Goal: Task Accomplishment & Management: Manage account settings

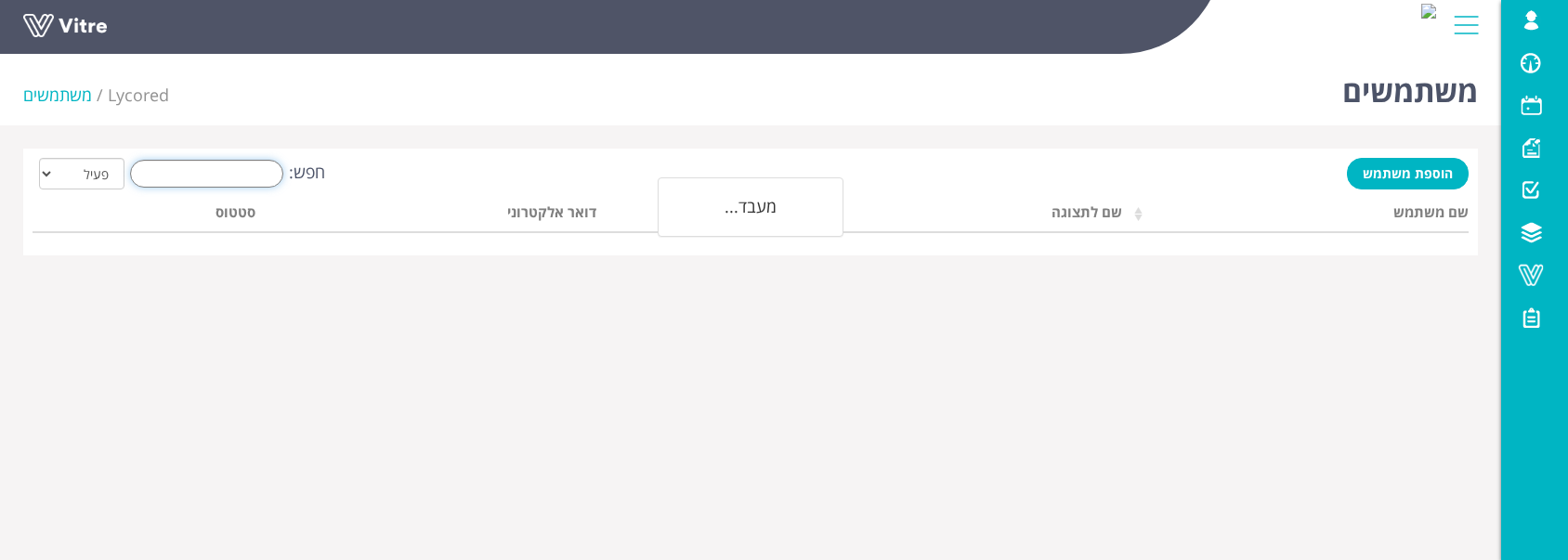
click at [221, 167] on input "חפש:" at bounding box center [207, 173] width 154 height 28
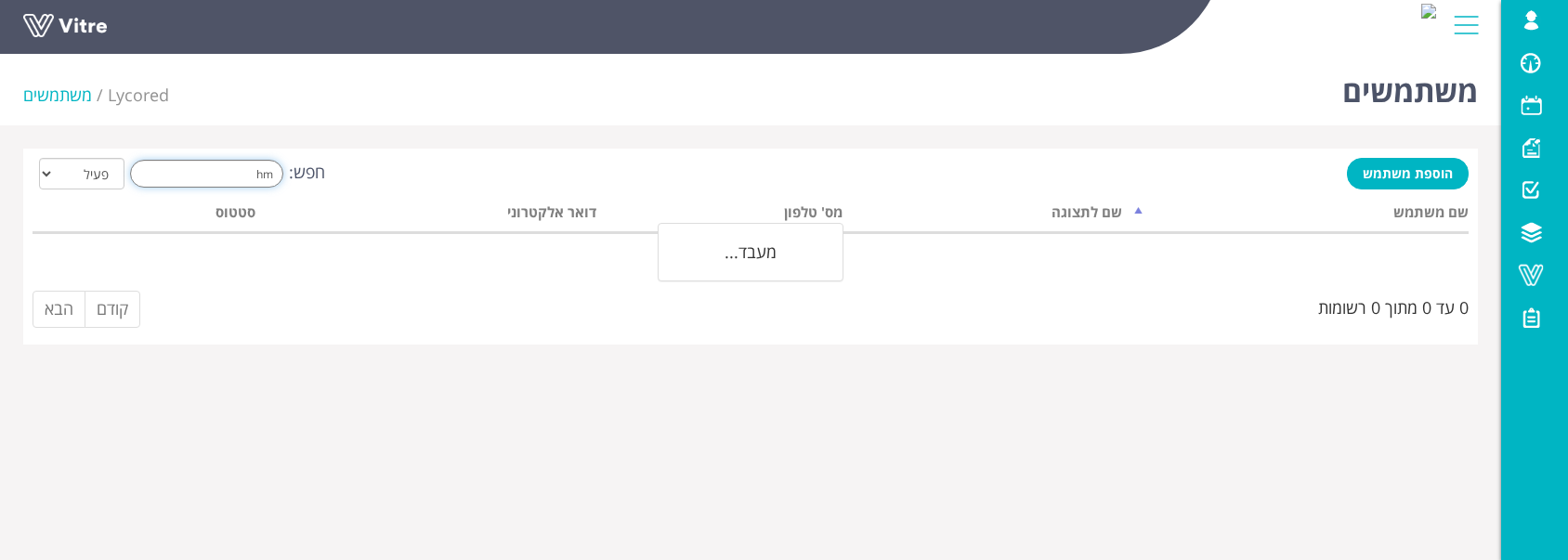
type input "h"
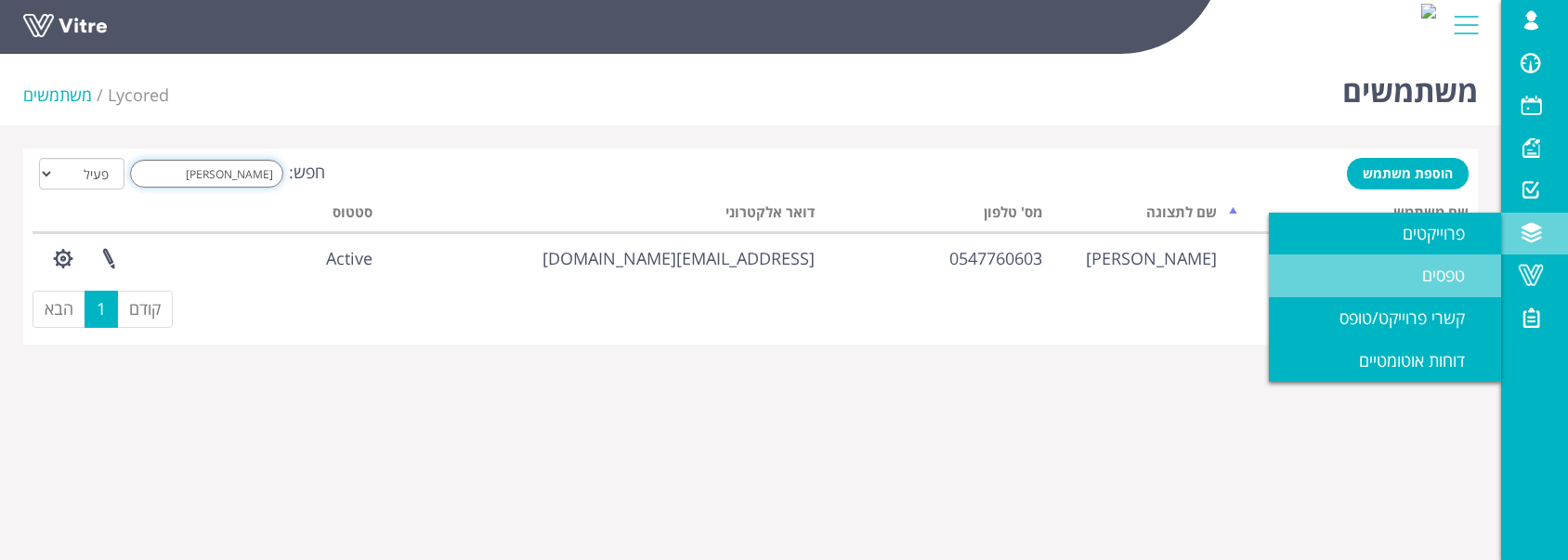
type input "יצחק"
click at [1426, 271] on span "טפסים" at bounding box center [1454, 274] width 65 height 22
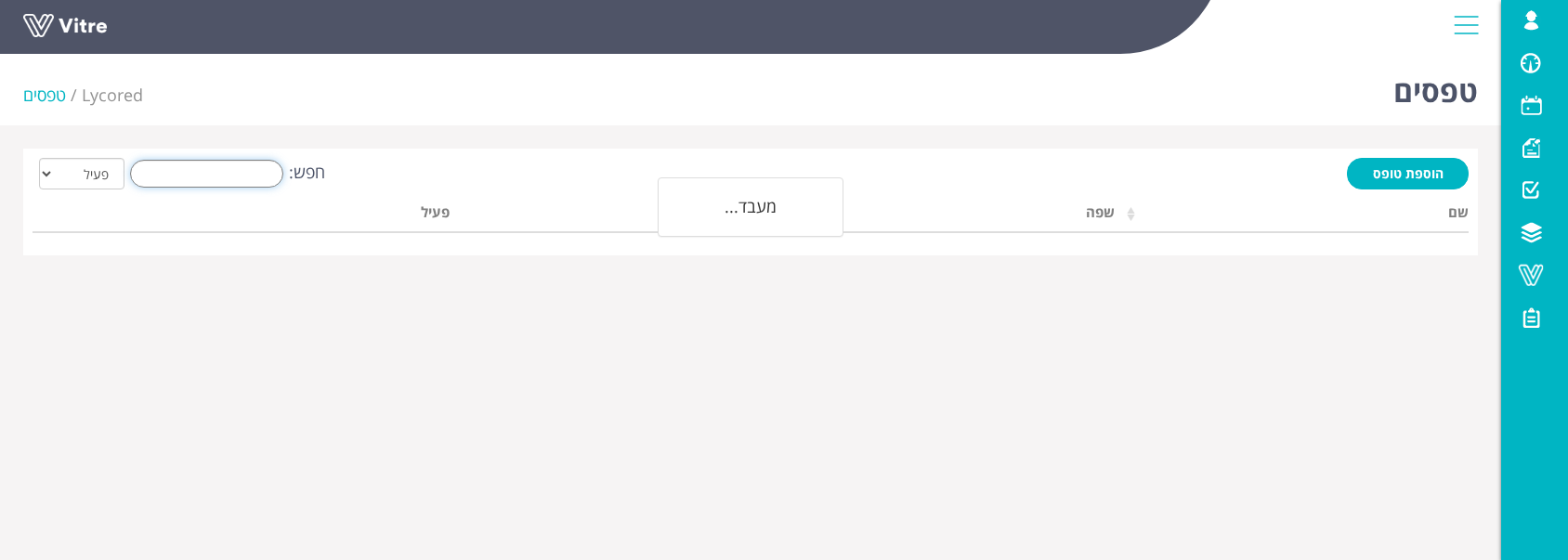
click at [267, 174] on input "חפש:" at bounding box center [207, 173] width 154 height 28
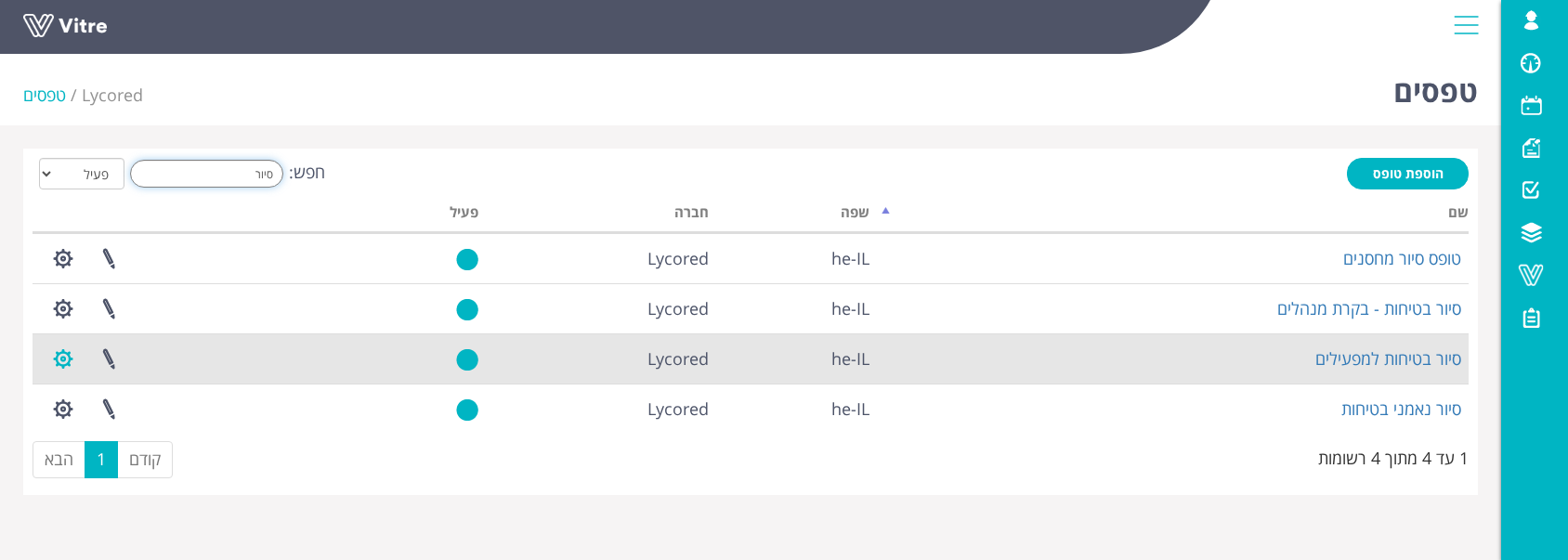
type input "סיור"
click at [57, 368] on button "button" at bounding box center [63, 359] width 47 height 50
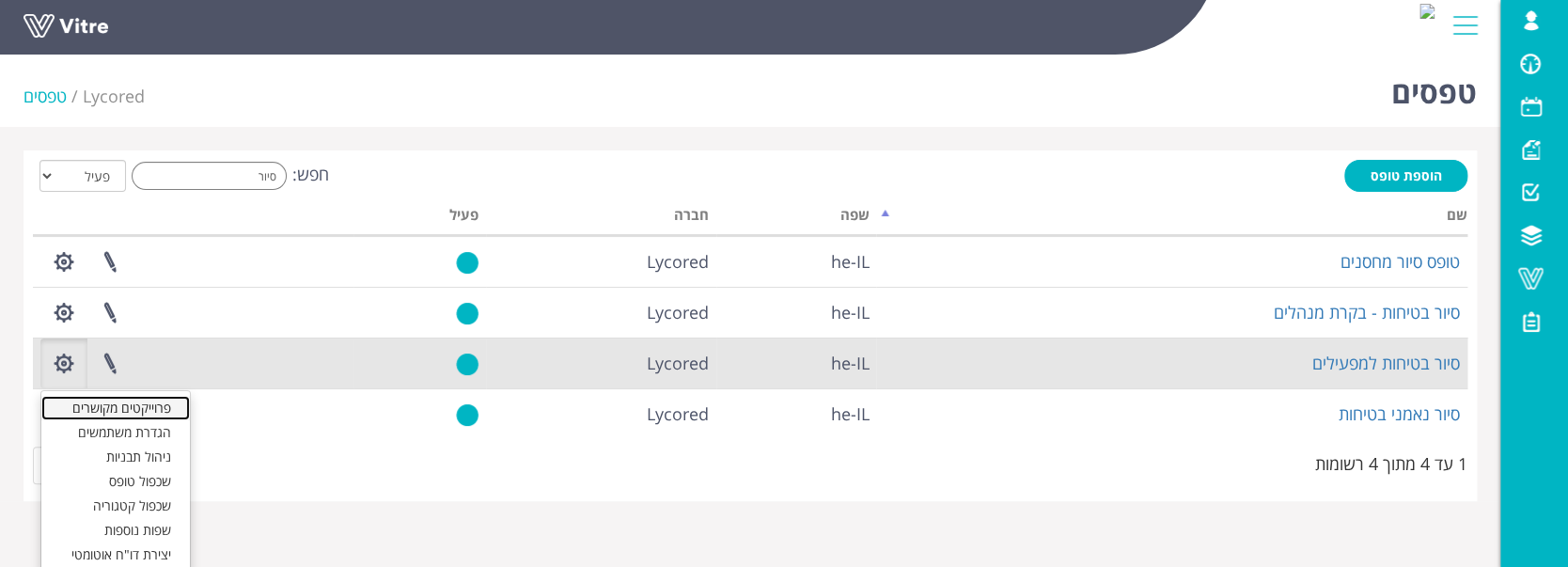
click at [109, 416] on link "פרוייקטים מקושרים" at bounding box center [115, 408] width 149 height 25
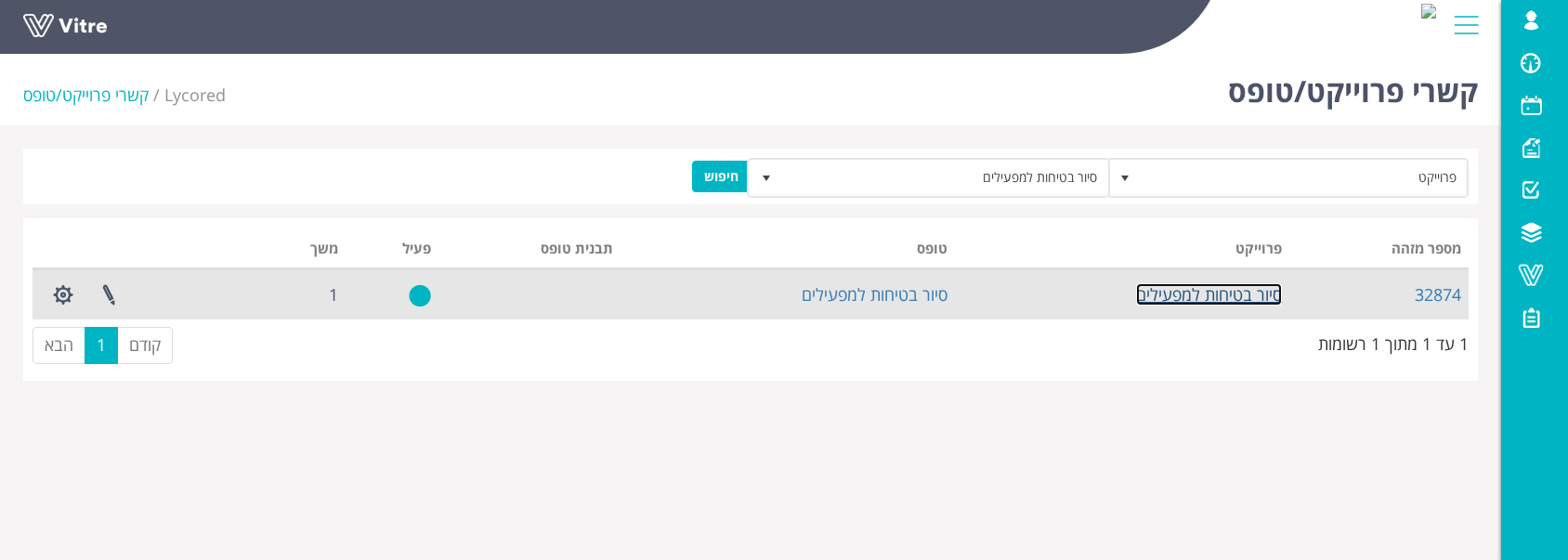
click at [1251, 301] on link "סיור בטיחות למפעילים" at bounding box center [1209, 294] width 146 height 22
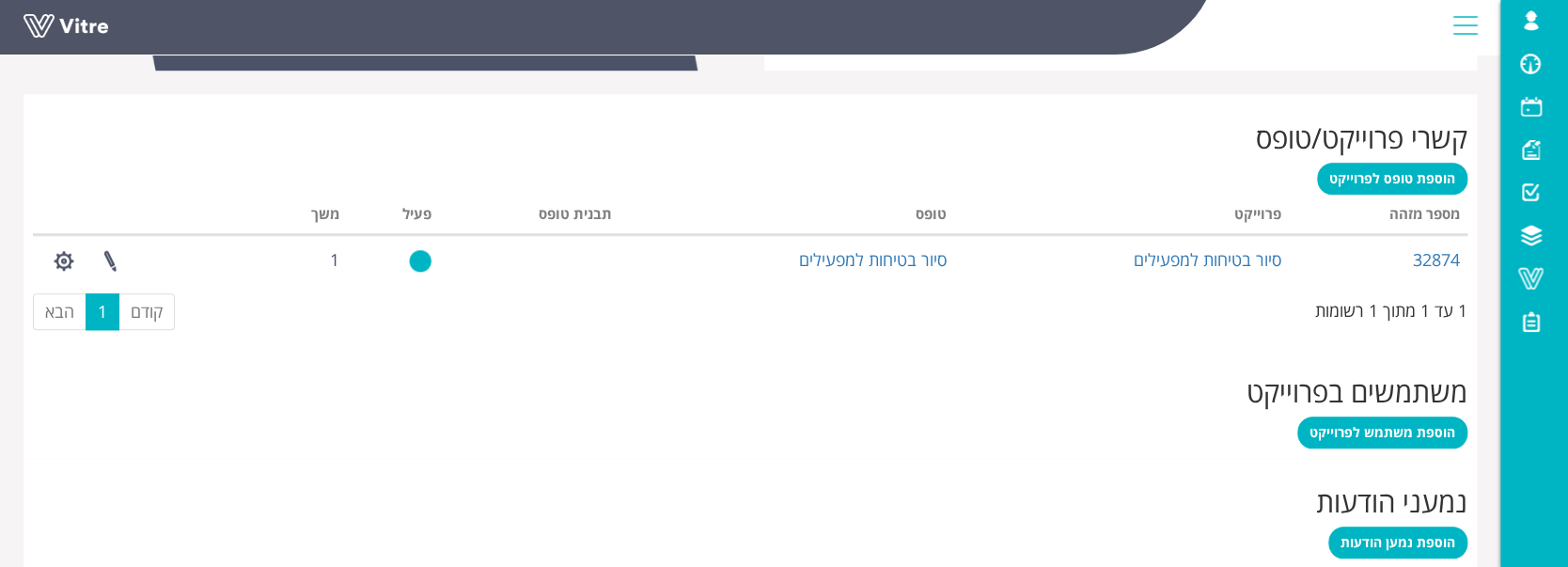
scroll to position [877, 0]
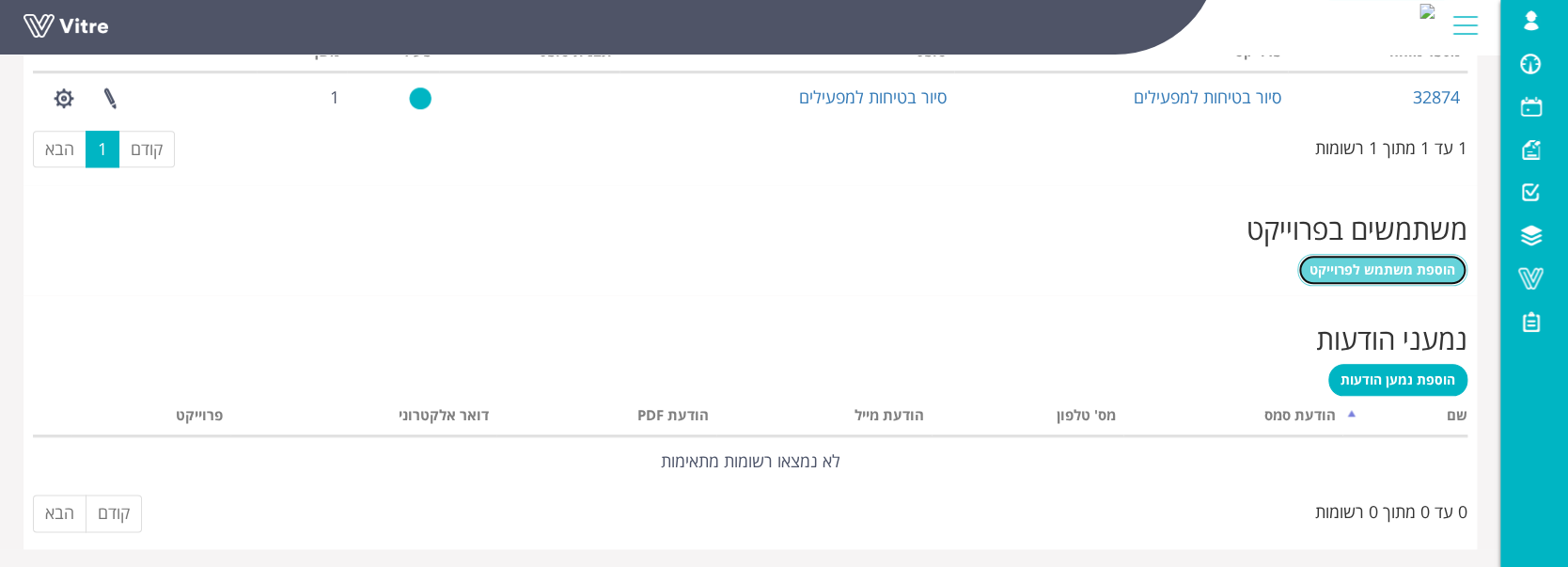
click at [1355, 265] on span "הוספת משתמש לפרוייקט" at bounding box center [1383, 269] width 146 height 18
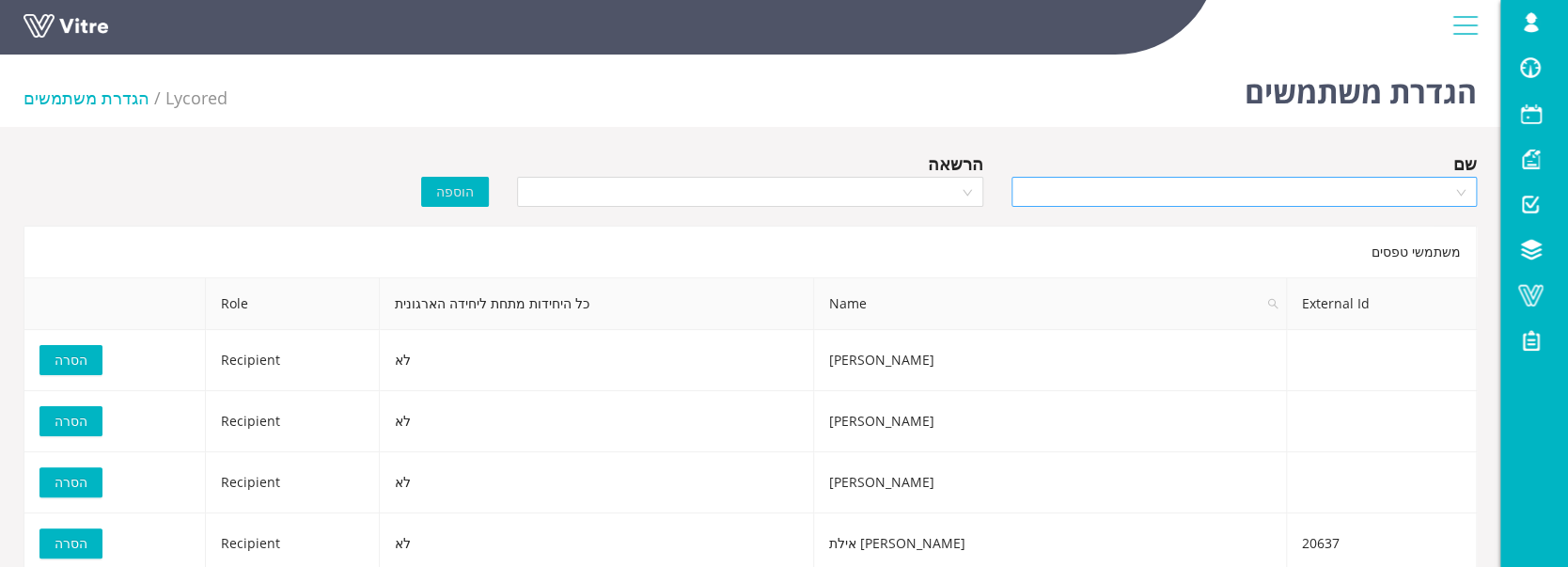
click at [1235, 199] on input "search" at bounding box center [1238, 191] width 429 height 29
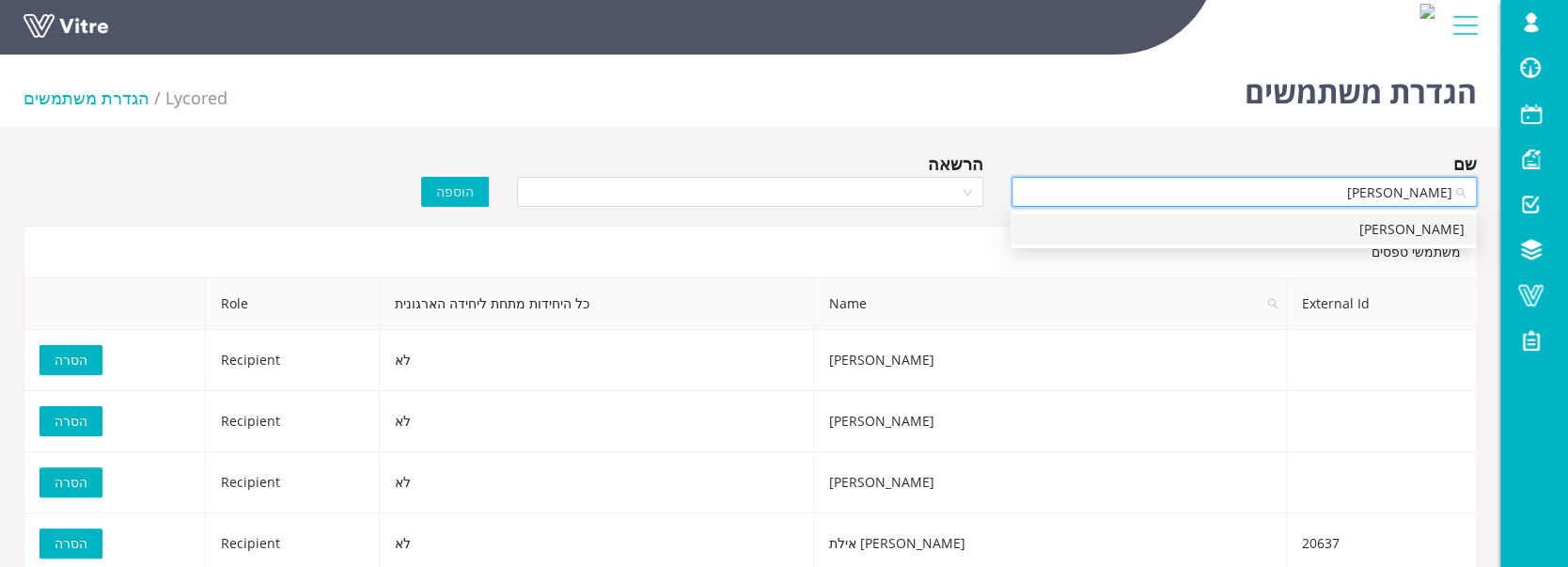
type input "[PERSON_NAME]"
click at [1314, 218] on div "יצחק ביטון" at bounding box center [1243, 229] width 466 height 31
click at [745, 189] on input "search" at bounding box center [744, 191] width 429 height 29
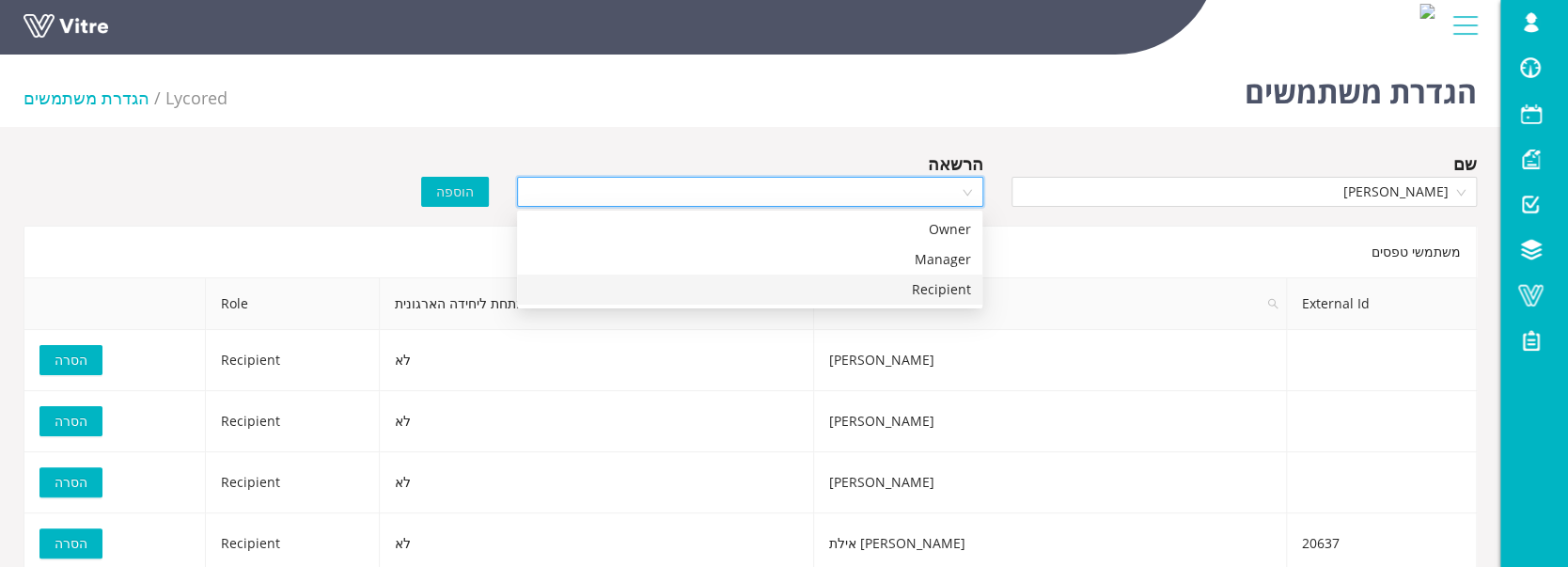
click at [917, 294] on div "Recipient" at bounding box center [751, 289] width 443 height 21
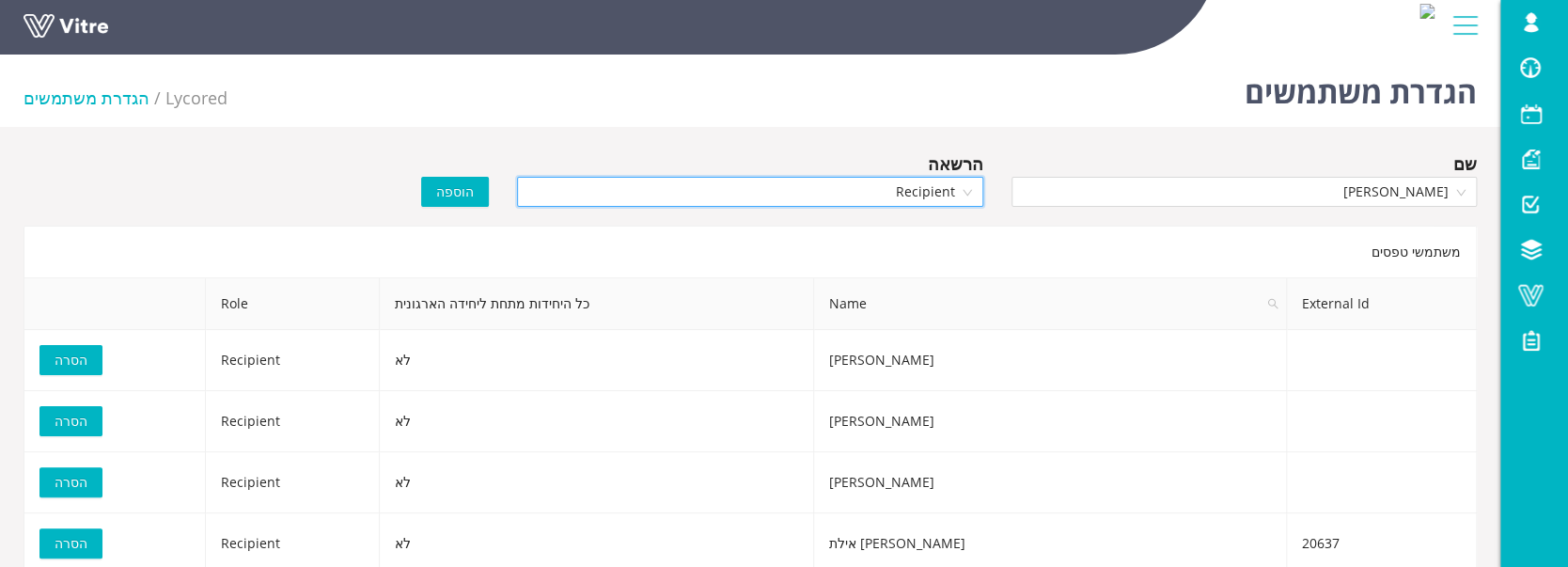
click at [453, 185] on span "הוספה" at bounding box center [455, 191] width 37 height 21
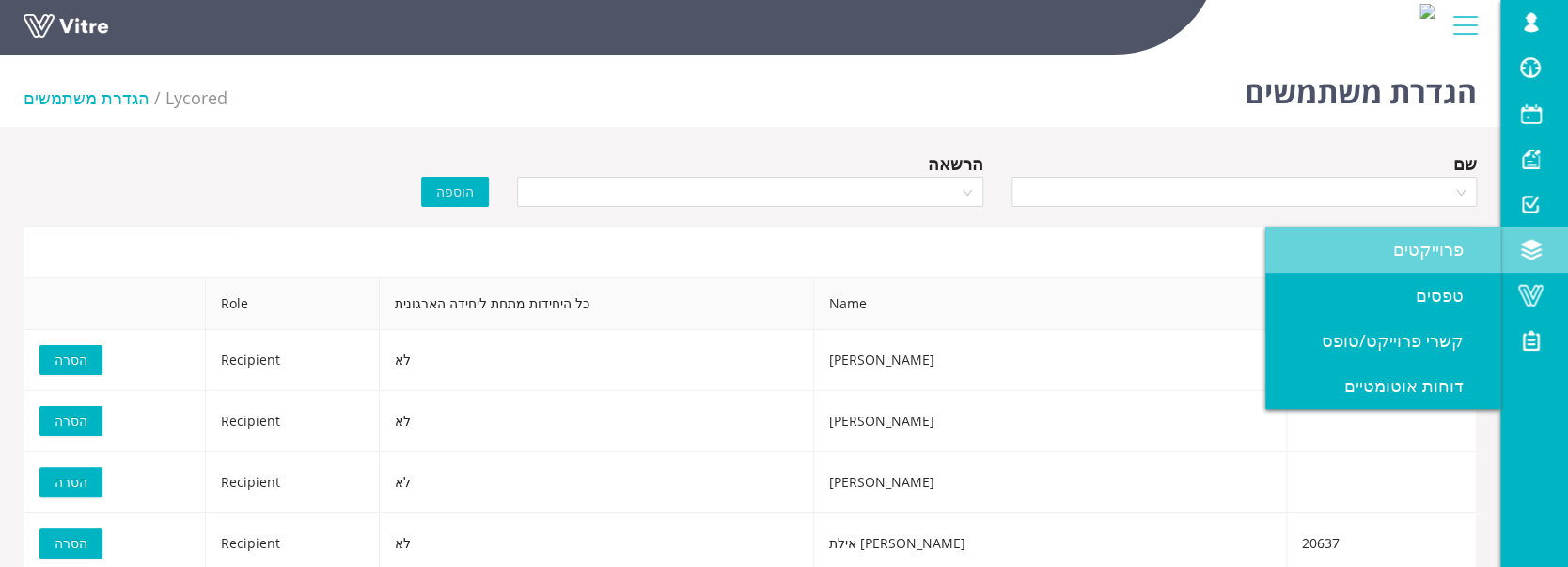
drag, startPoint x: 1526, startPoint y: 252, endPoint x: 1484, endPoint y: 259, distance: 42.6
click at [1526, 252] on span at bounding box center [1531, 249] width 47 height 23
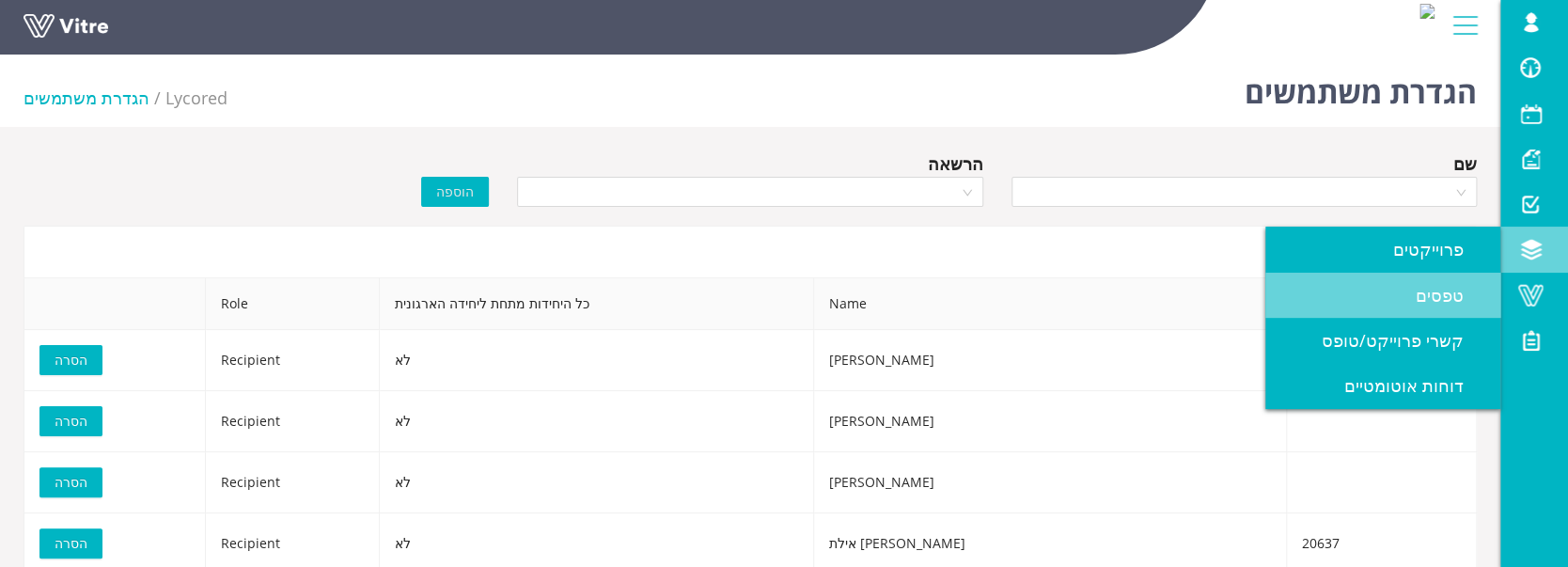
click at [1428, 291] on span "טפסים" at bounding box center [1452, 294] width 71 height 23
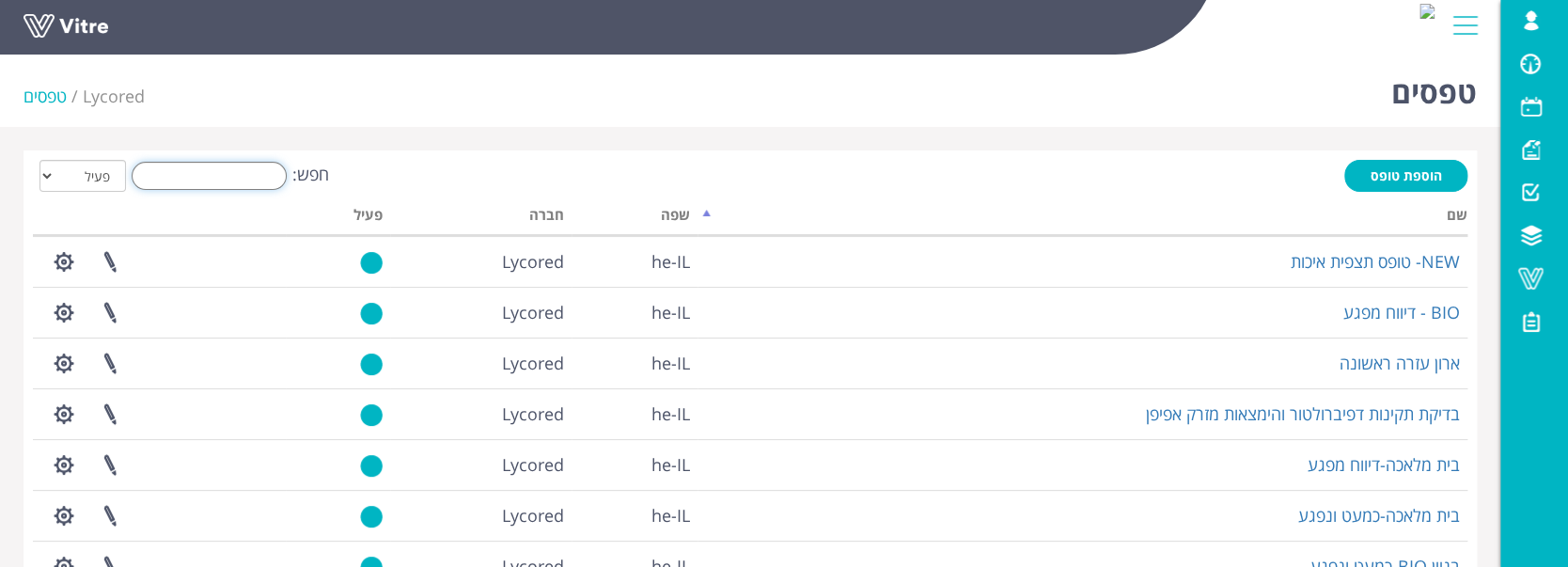
click at [247, 176] on input "חפש:" at bounding box center [210, 175] width 156 height 29
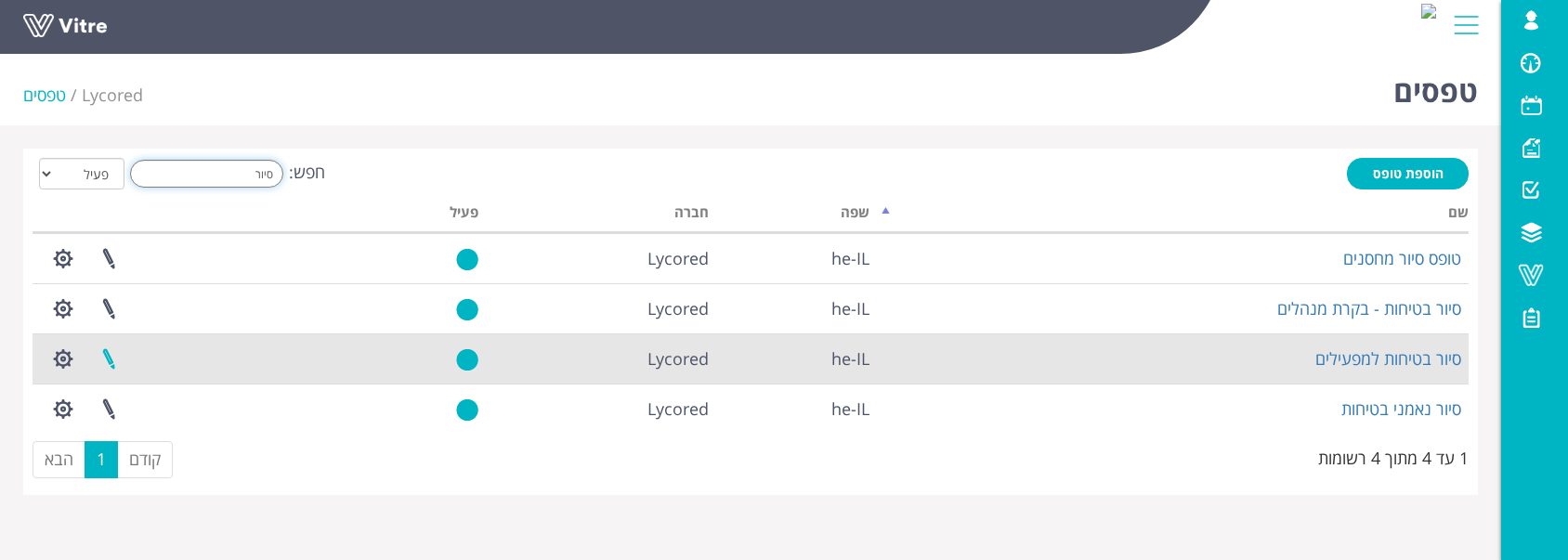
type input "סיור"
click at [102, 366] on link at bounding box center [109, 359] width 47 height 50
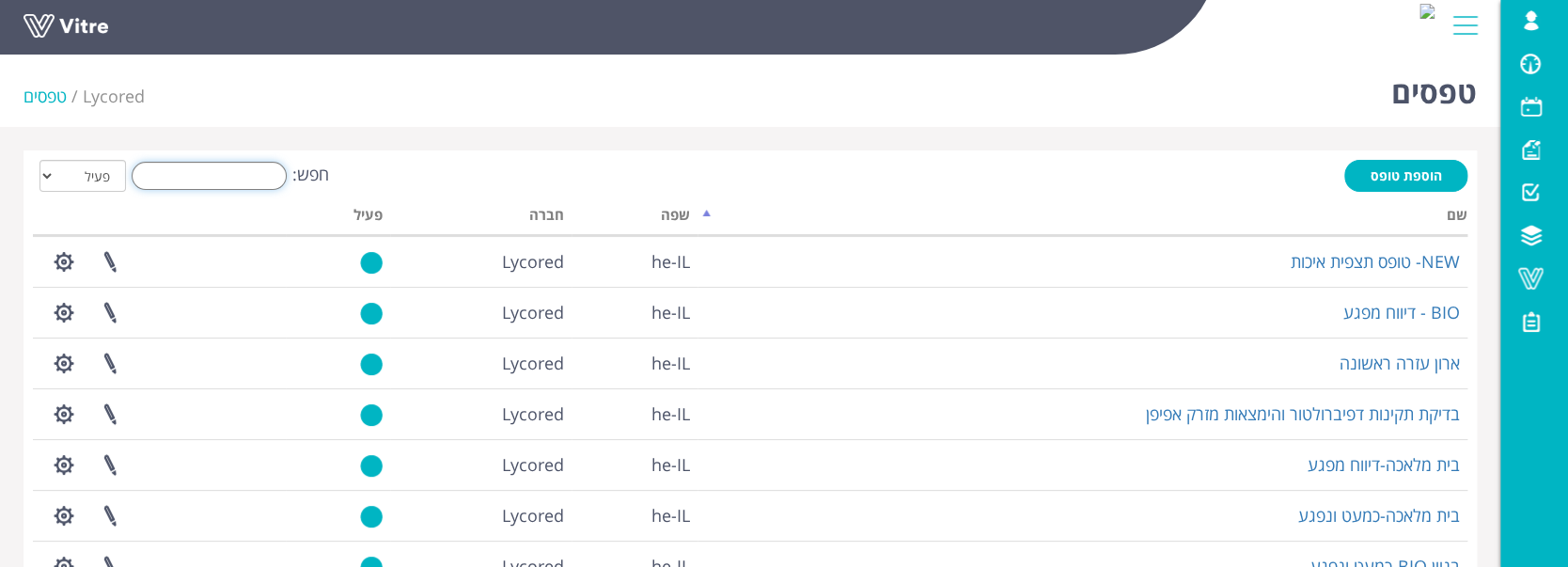
click at [253, 164] on input "חפש:" at bounding box center [210, 175] width 156 height 29
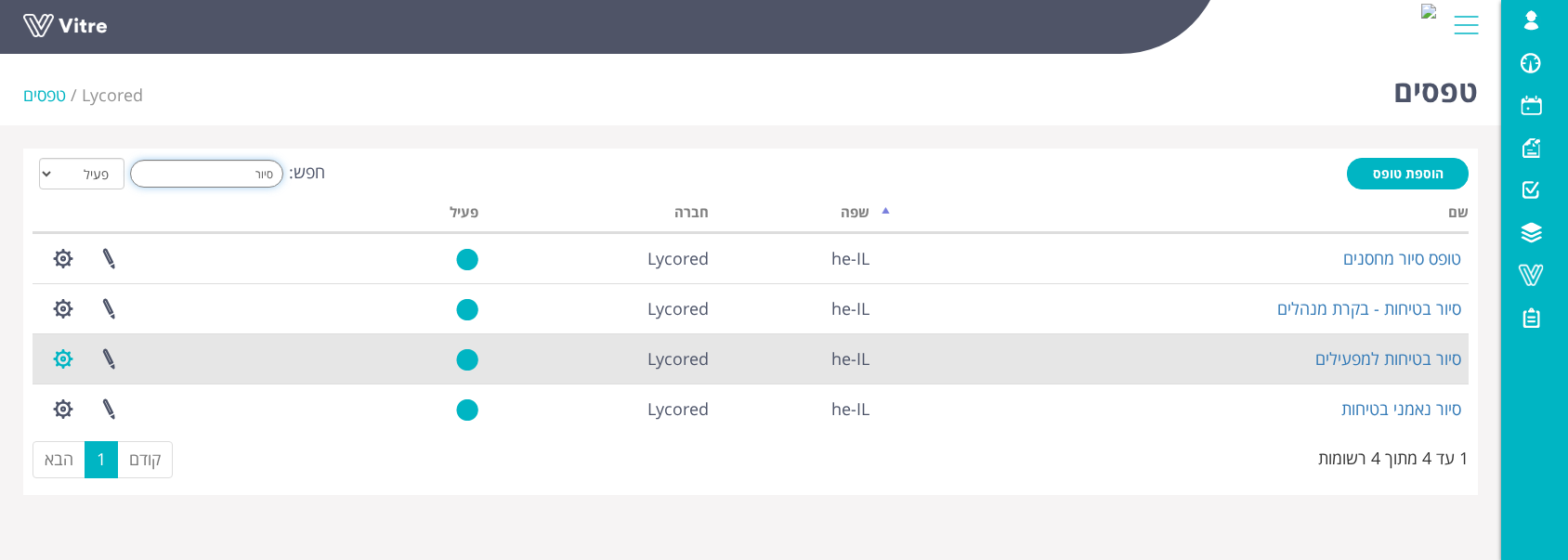
type input "סיור"
click at [75, 359] on button "button" at bounding box center [63, 359] width 47 height 50
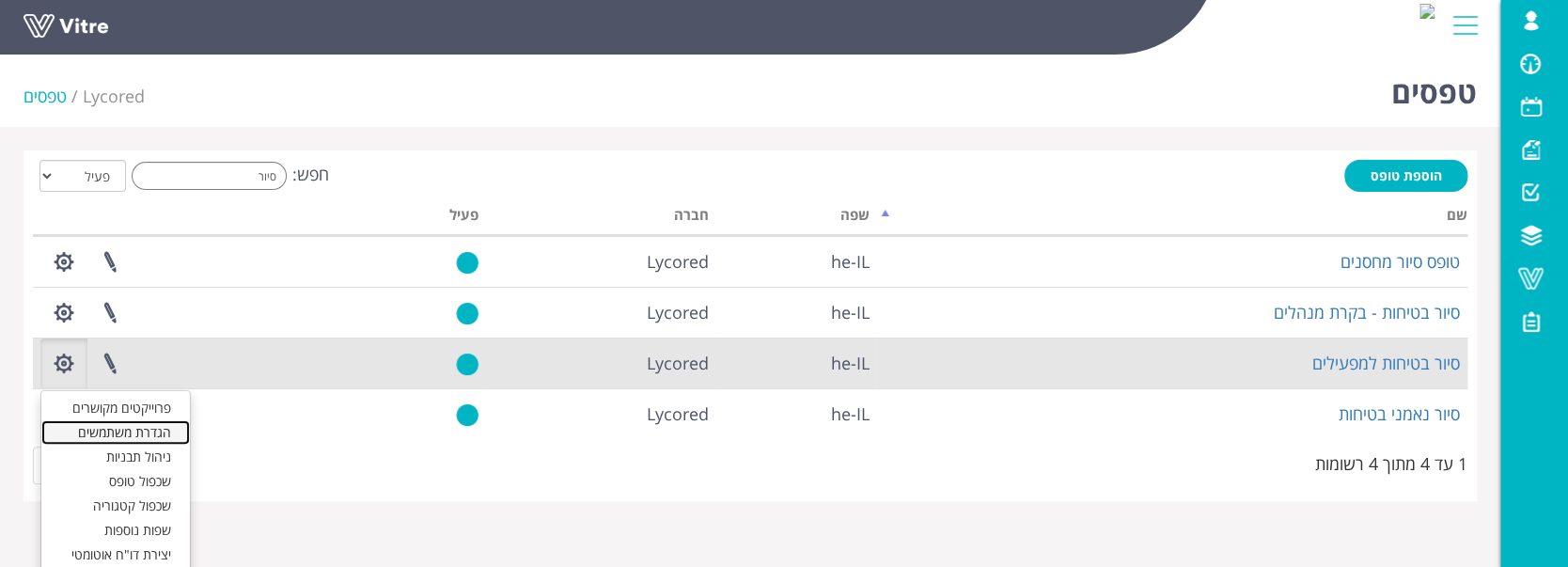
click at [156, 431] on link "הגדרת משתמשים" at bounding box center [115, 432] width 149 height 25
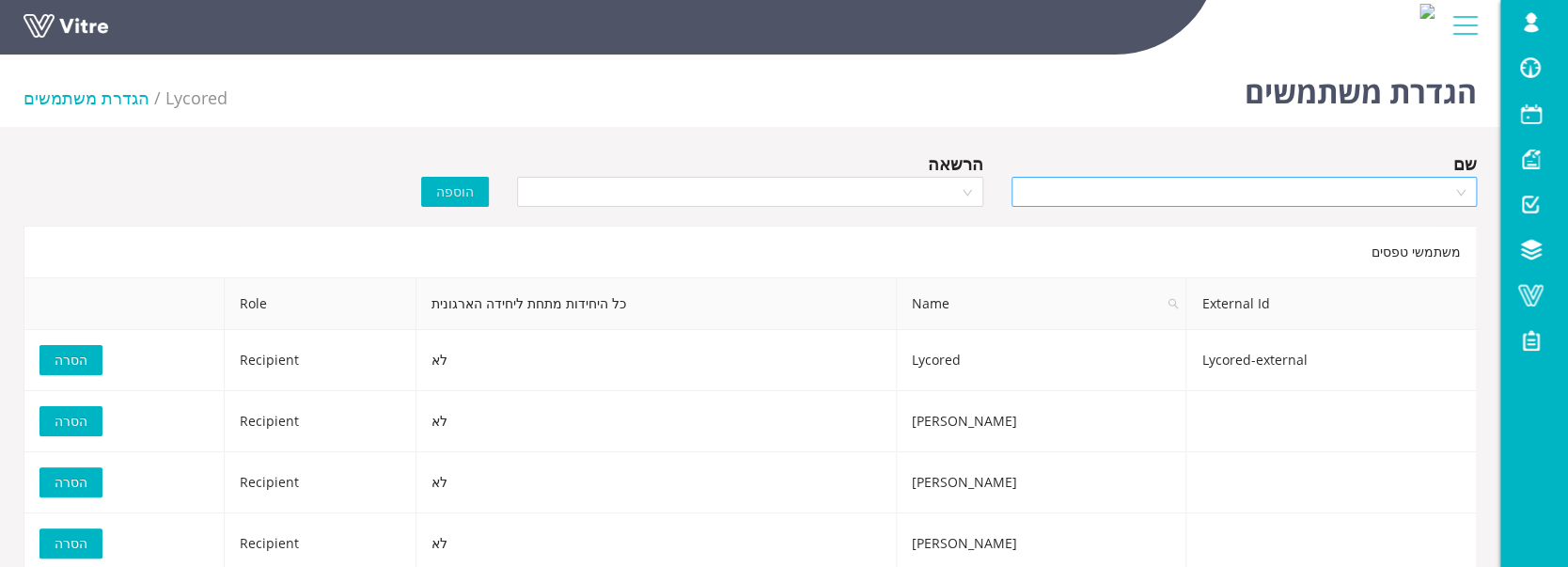
click at [1151, 197] on input "search" at bounding box center [1238, 191] width 429 height 29
type input "צ"
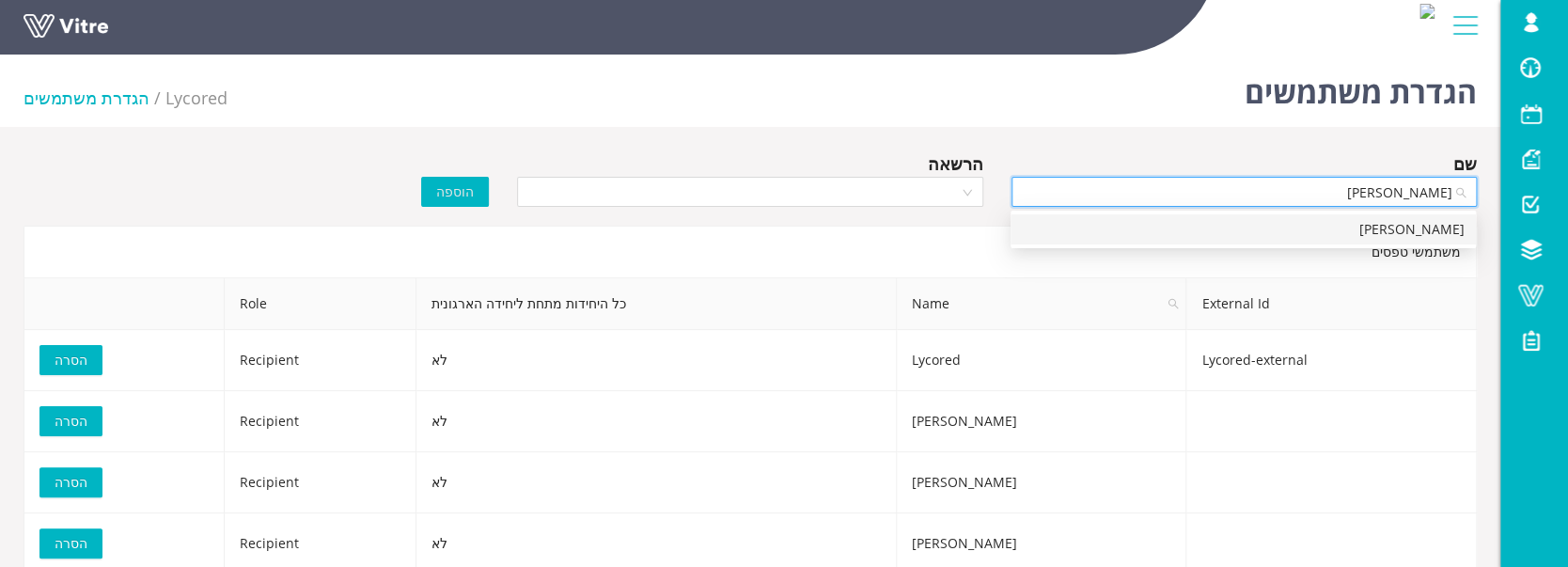
type input "יצחק"
click at [1274, 238] on div "יצחק ביטון" at bounding box center [1244, 228] width 443 height 21
click at [657, 202] on input "search" at bounding box center [744, 191] width 429 height 29
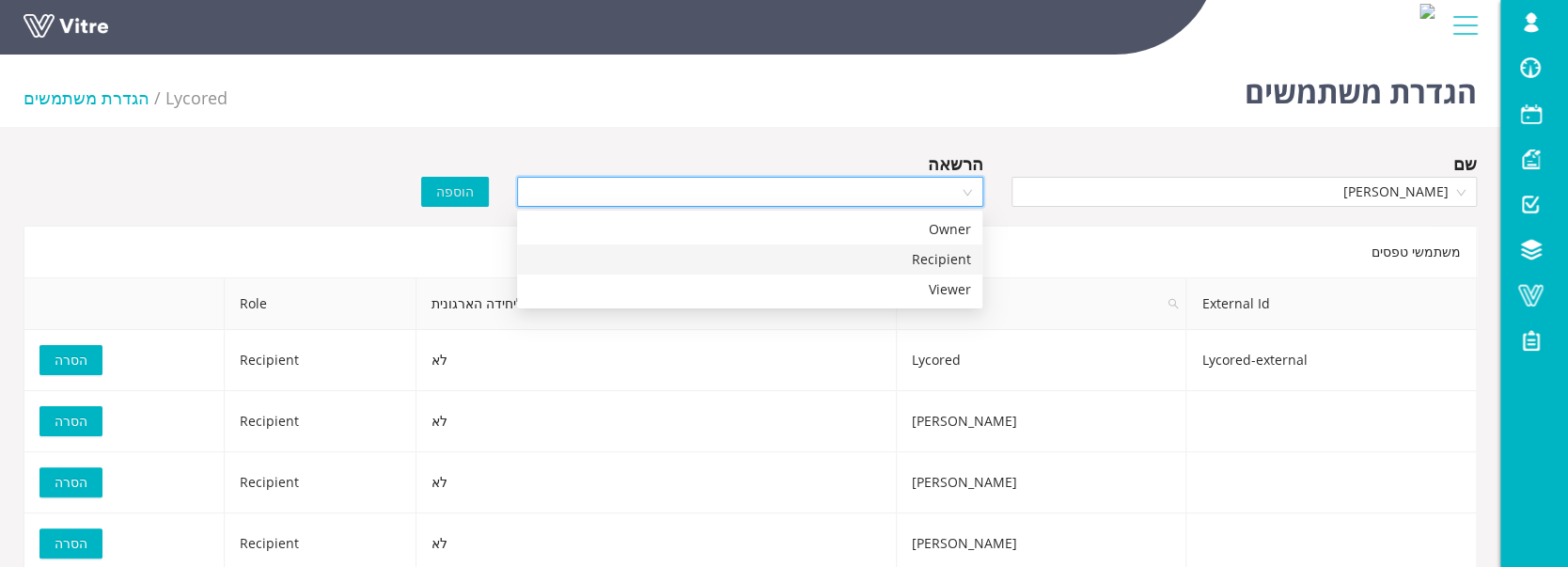
click at [737, 261] on div "Recipient" at bounding box center [751, 259] width 443 height 21
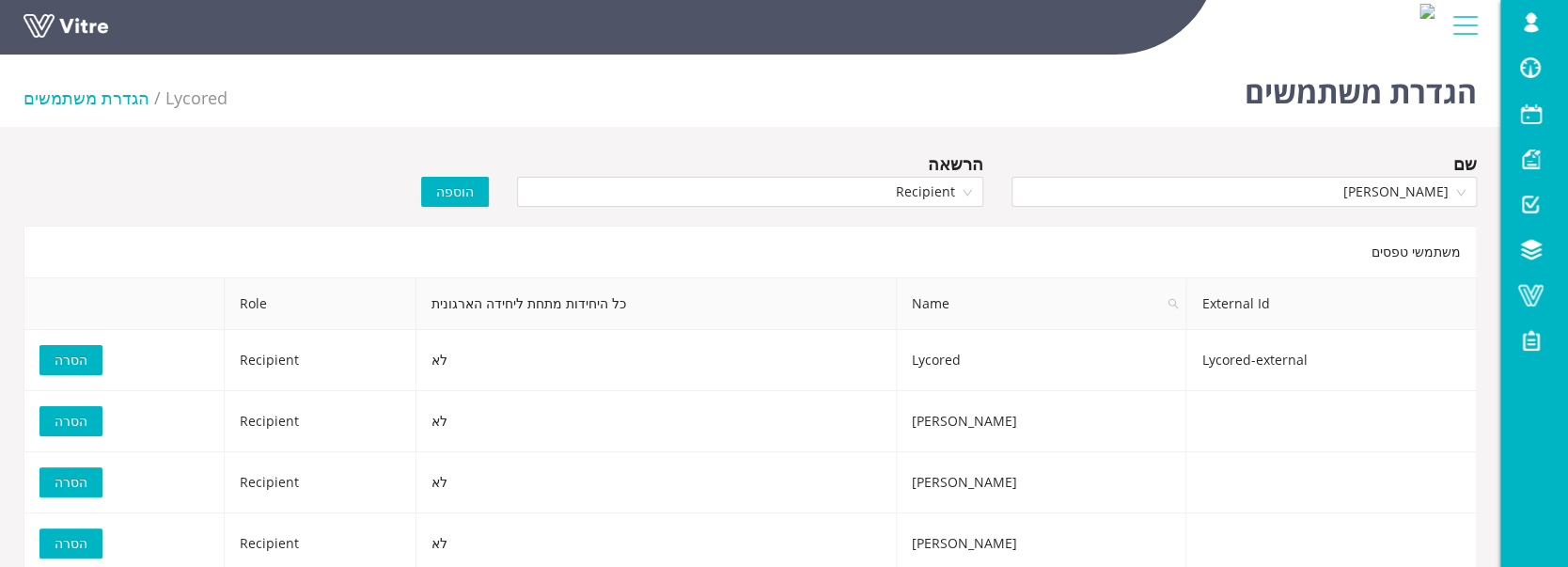
click at [476, 192] on button "הוספה" at bounding box center [455, 191] width 68 height 31
